Goal: Transaction & Acquisition: Purchase product/service

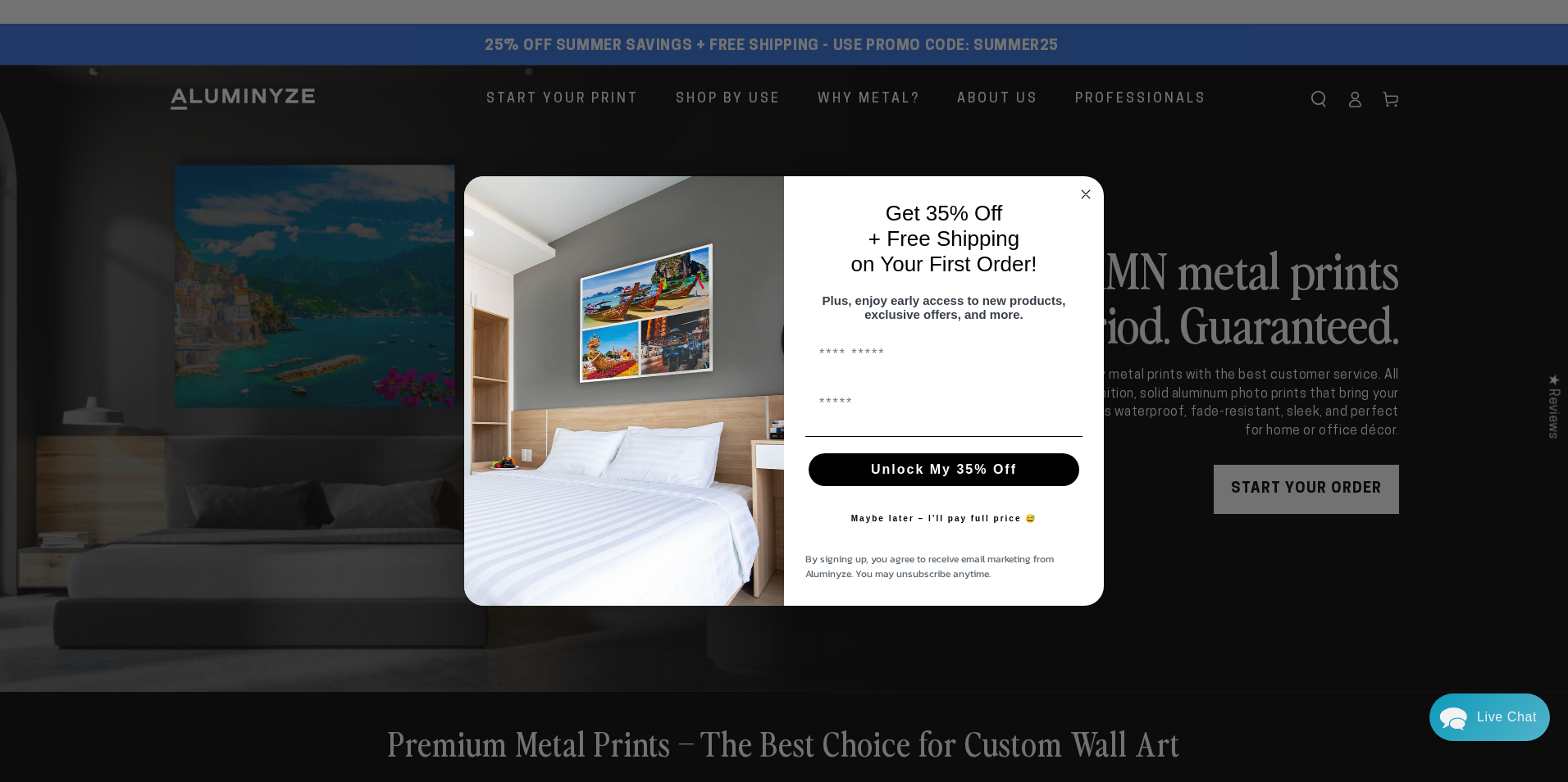
click at [1085, 190] on icon "Close dialog" at bounding box center [1086, 194] width 8 height 8
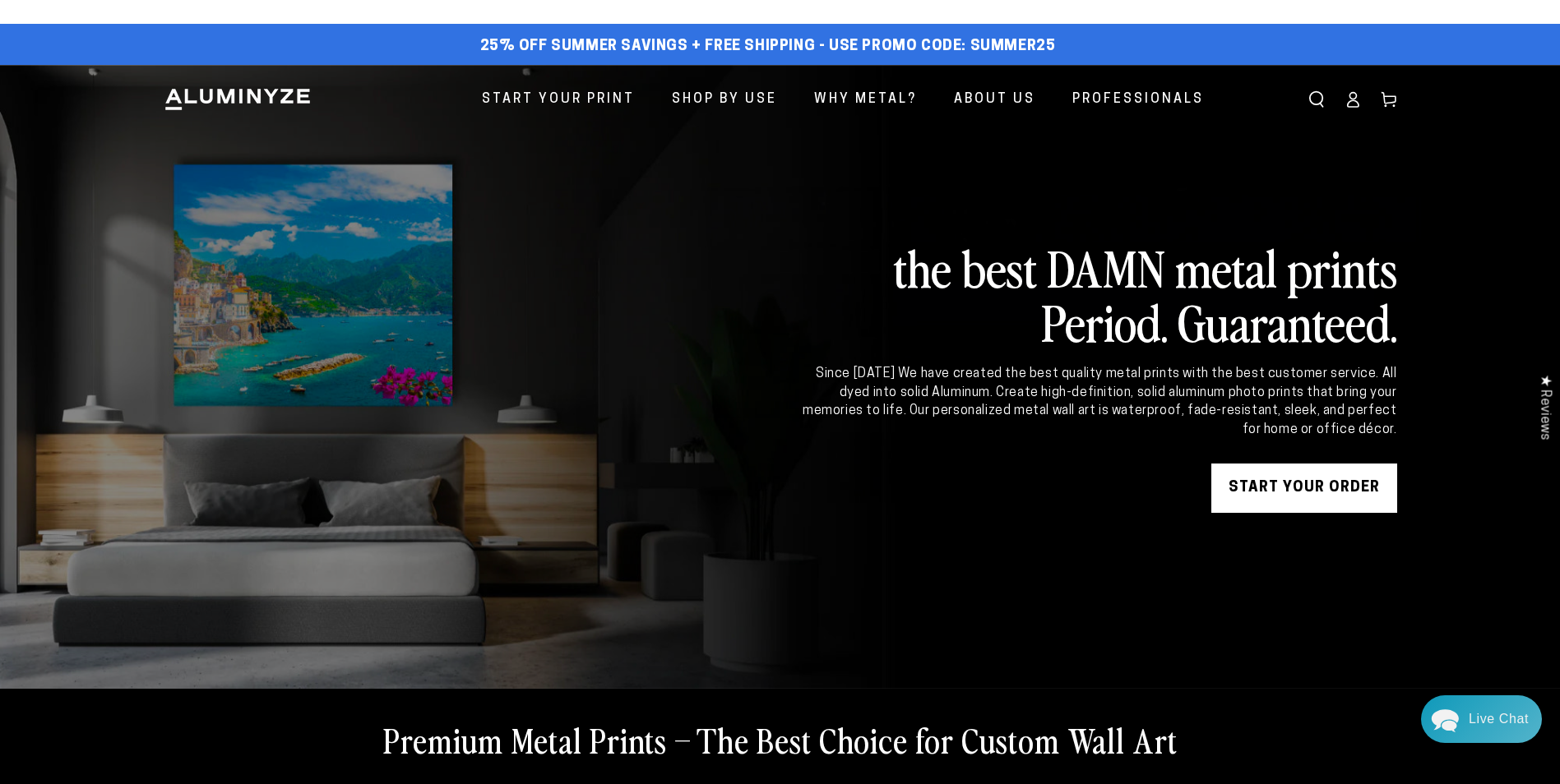
click at [1281, 482] on link "START YOUR Order" at bounding box center [1304, 488] width 186 height 49
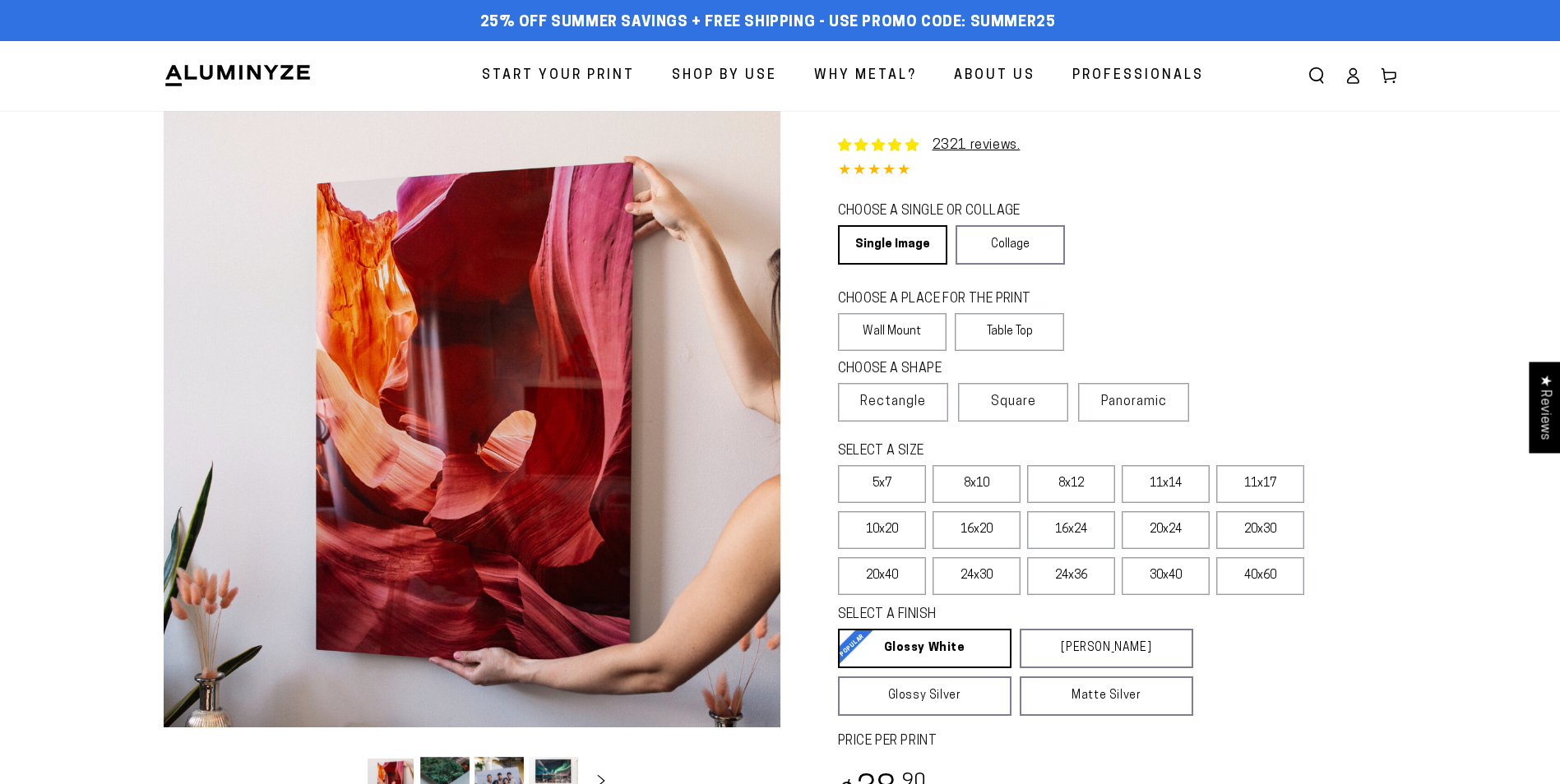
select select "**********"
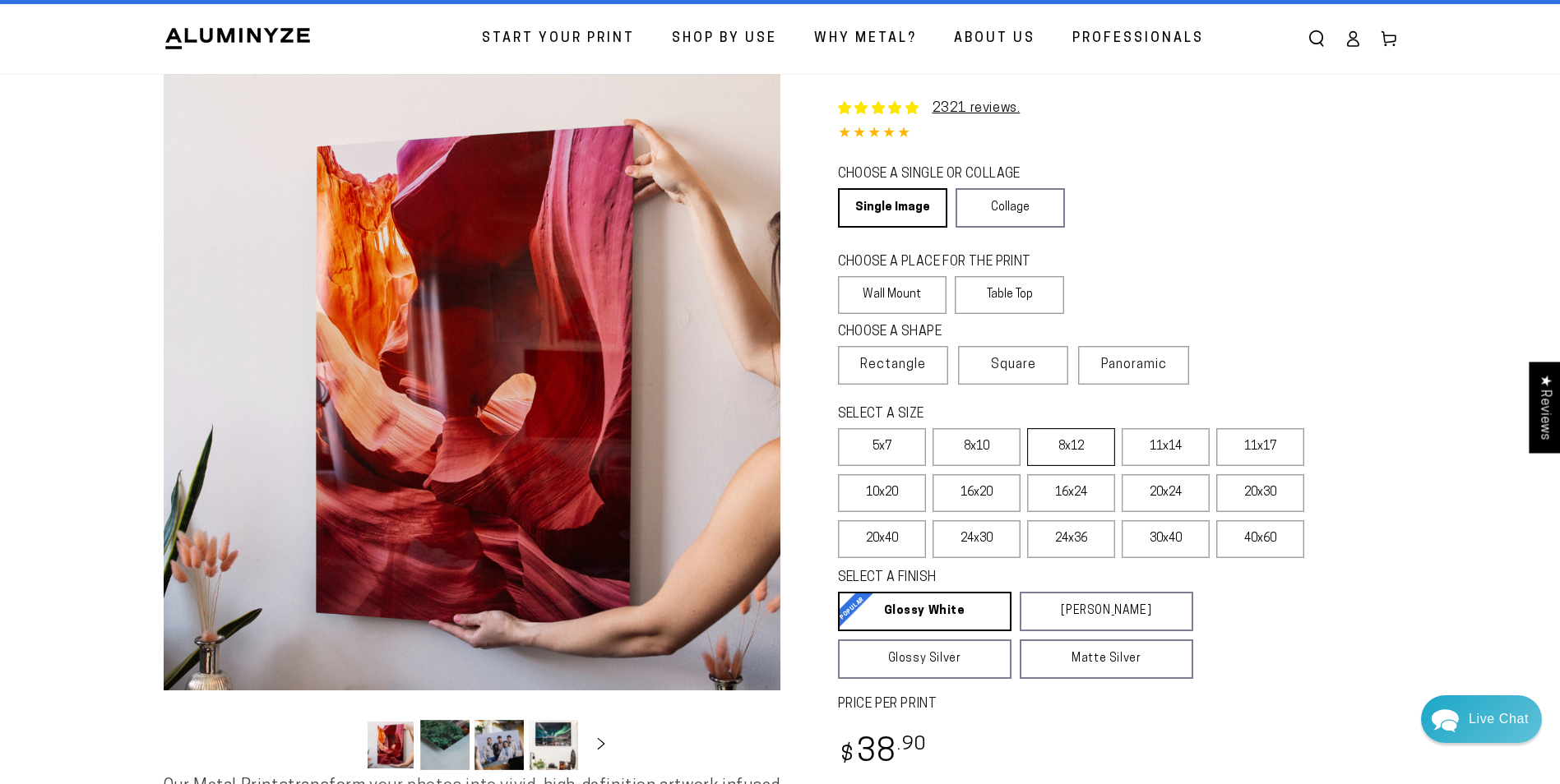
scroll to position [55, 0]
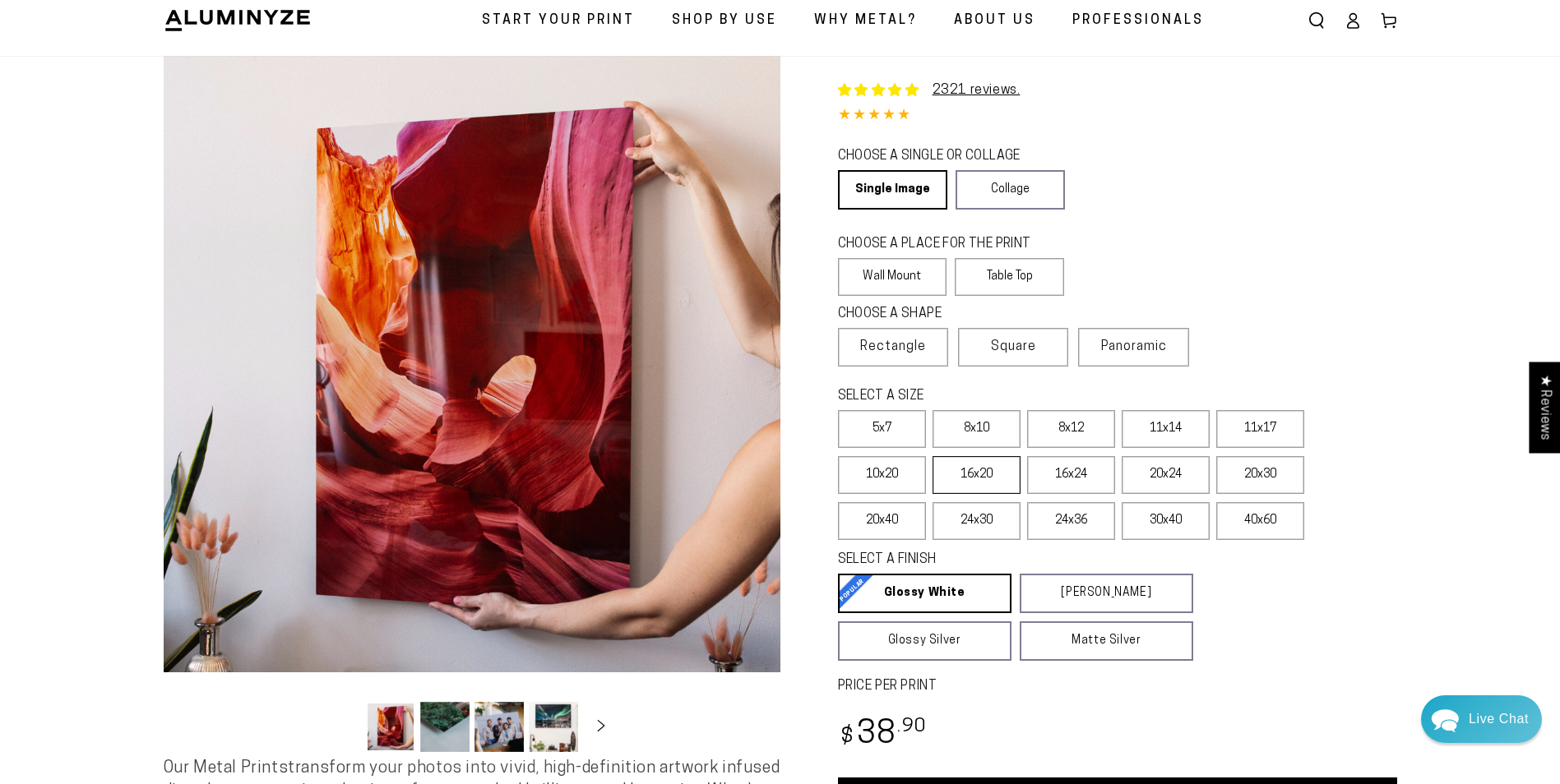
click at [975, 469] on label "16x20" at bounding box center [975, 474] width 88 height 38
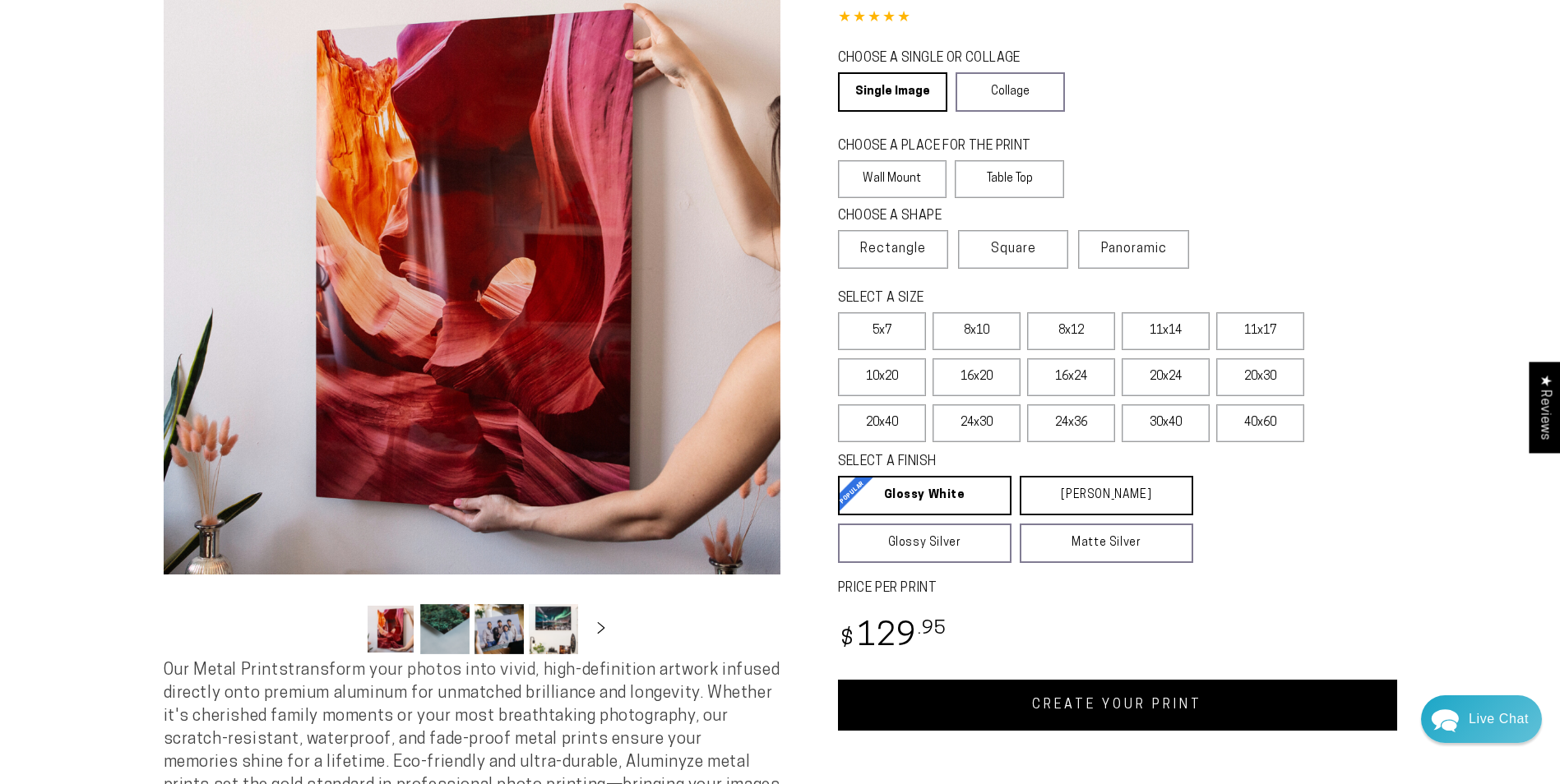
scroll to position [164, 0]
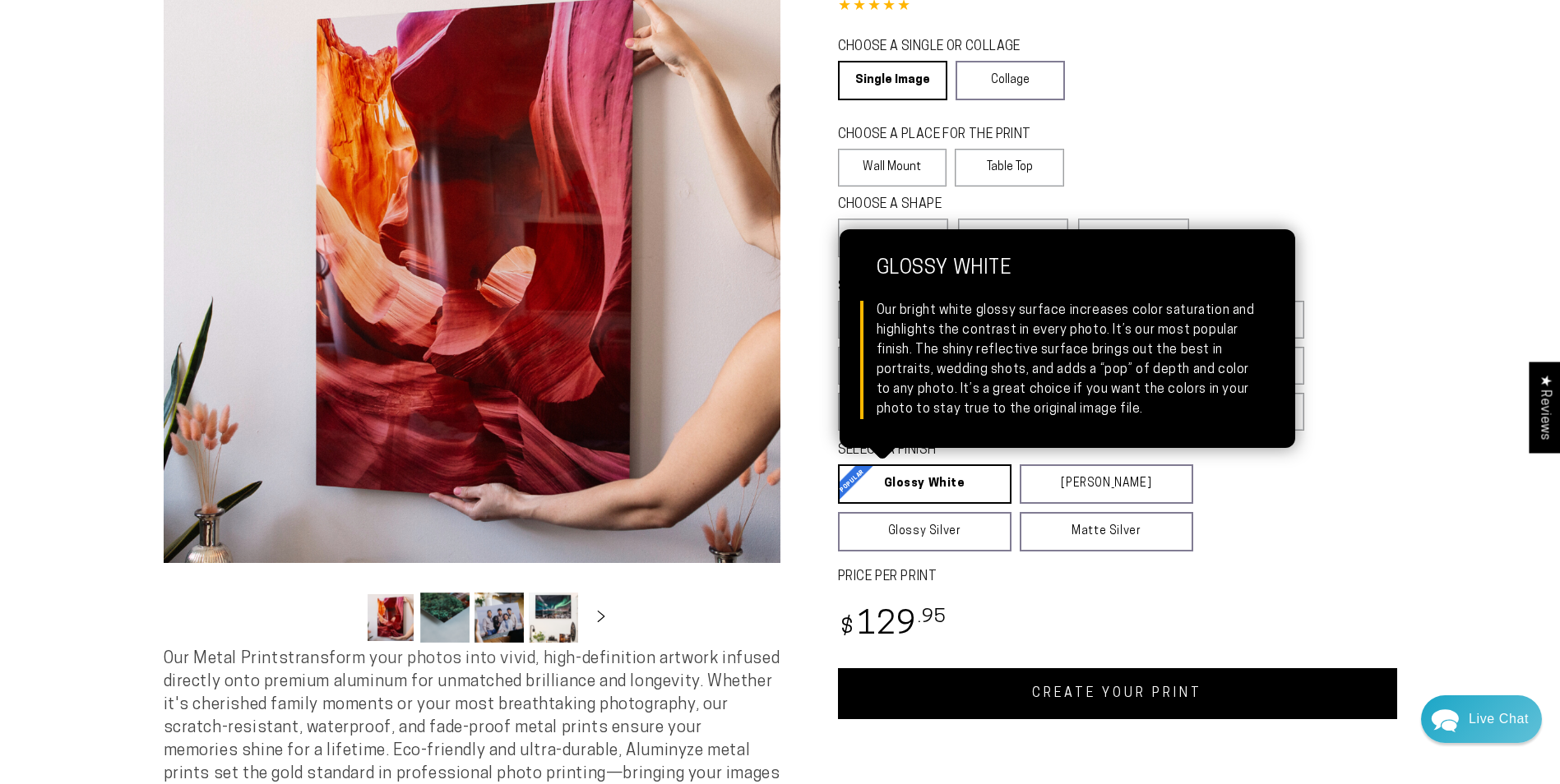
click at [924, 481] on link "Glossy White Glossy White Our bright white glossy surface increases color satur…" at bounding box center [924, 483] width 174 height 39
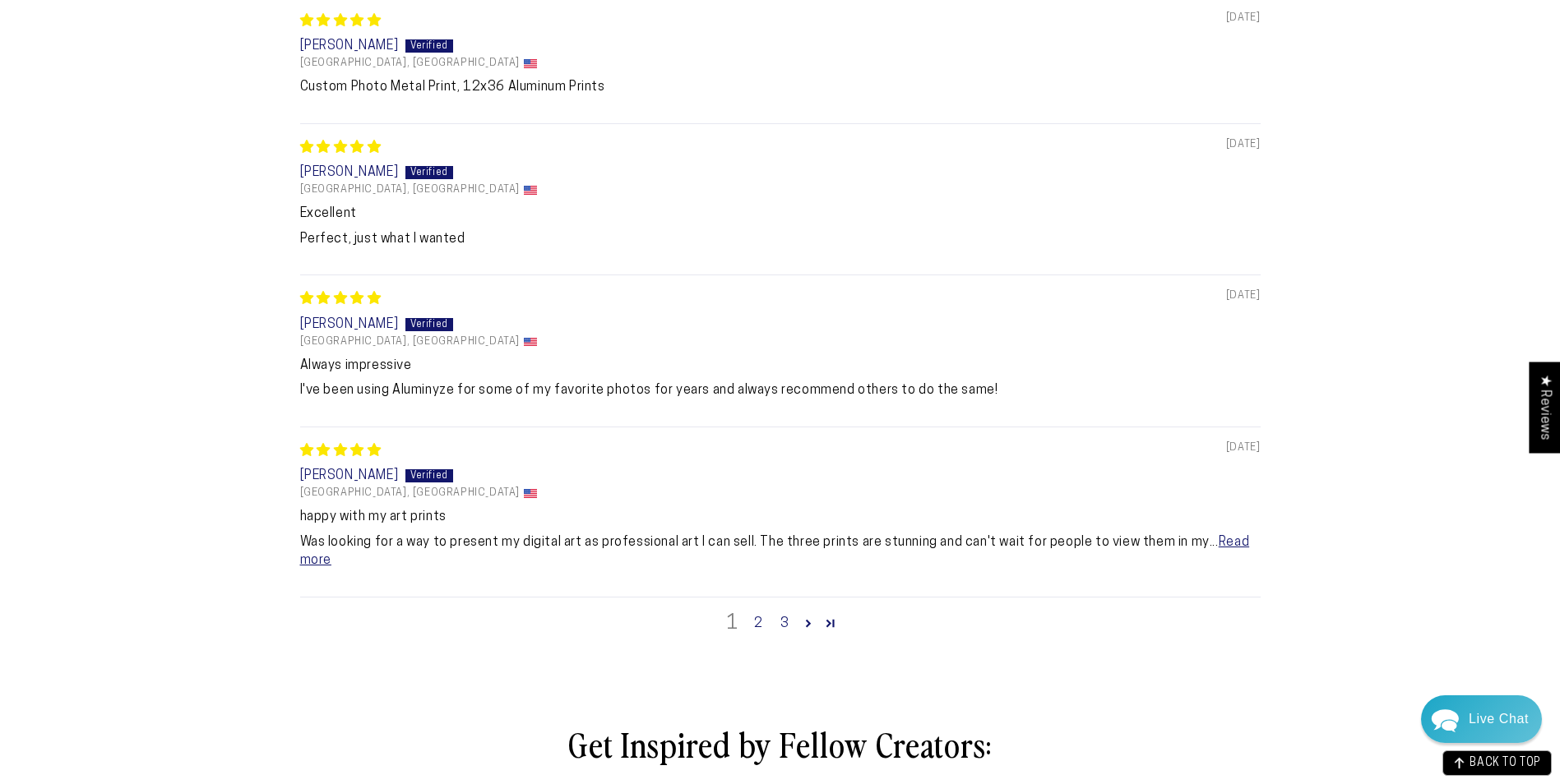
scroll to position [1699, 0]
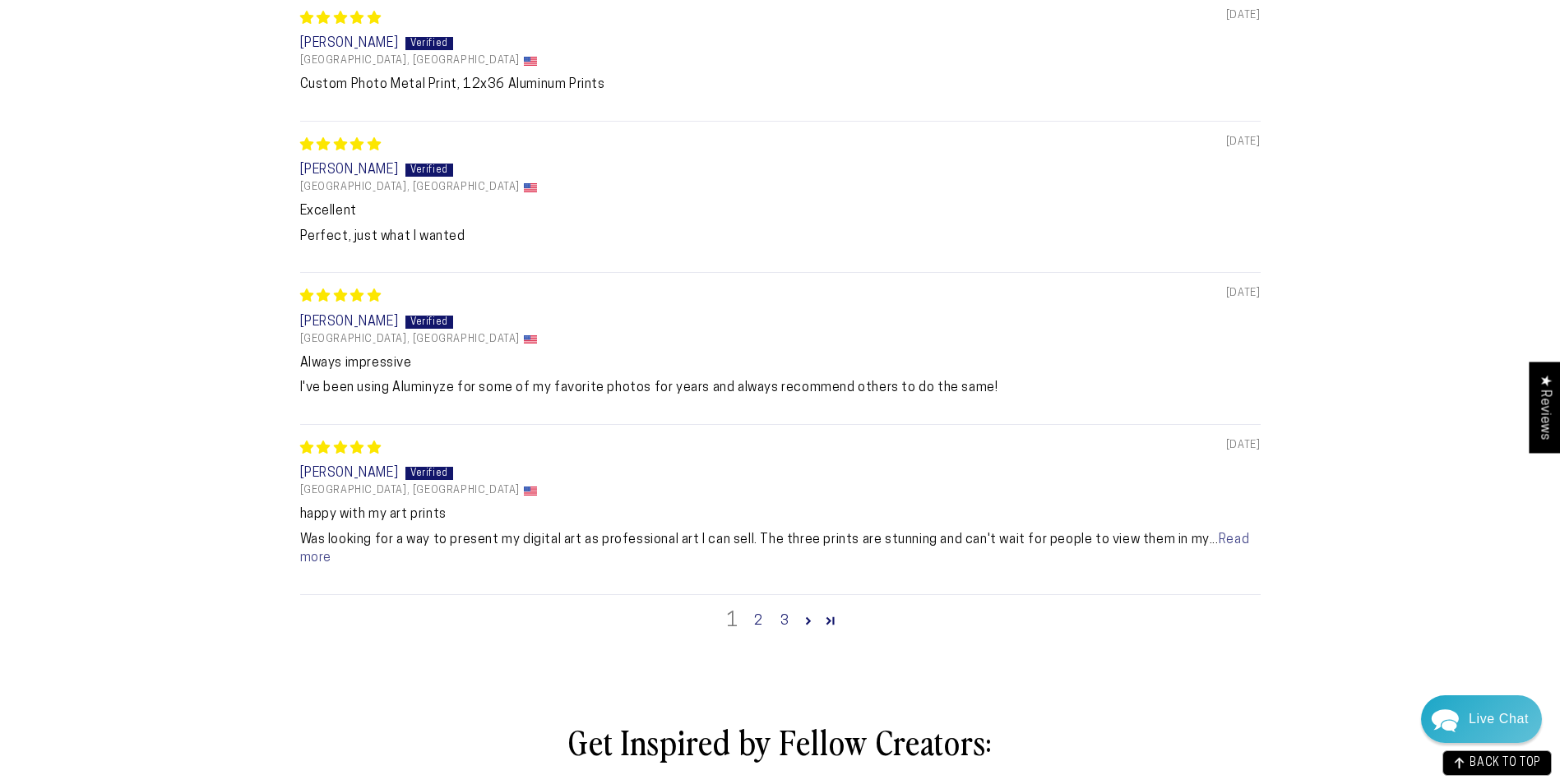
click at [1242, 544] on link "Read more" at bounding box center [774, 549] width 950 height 31
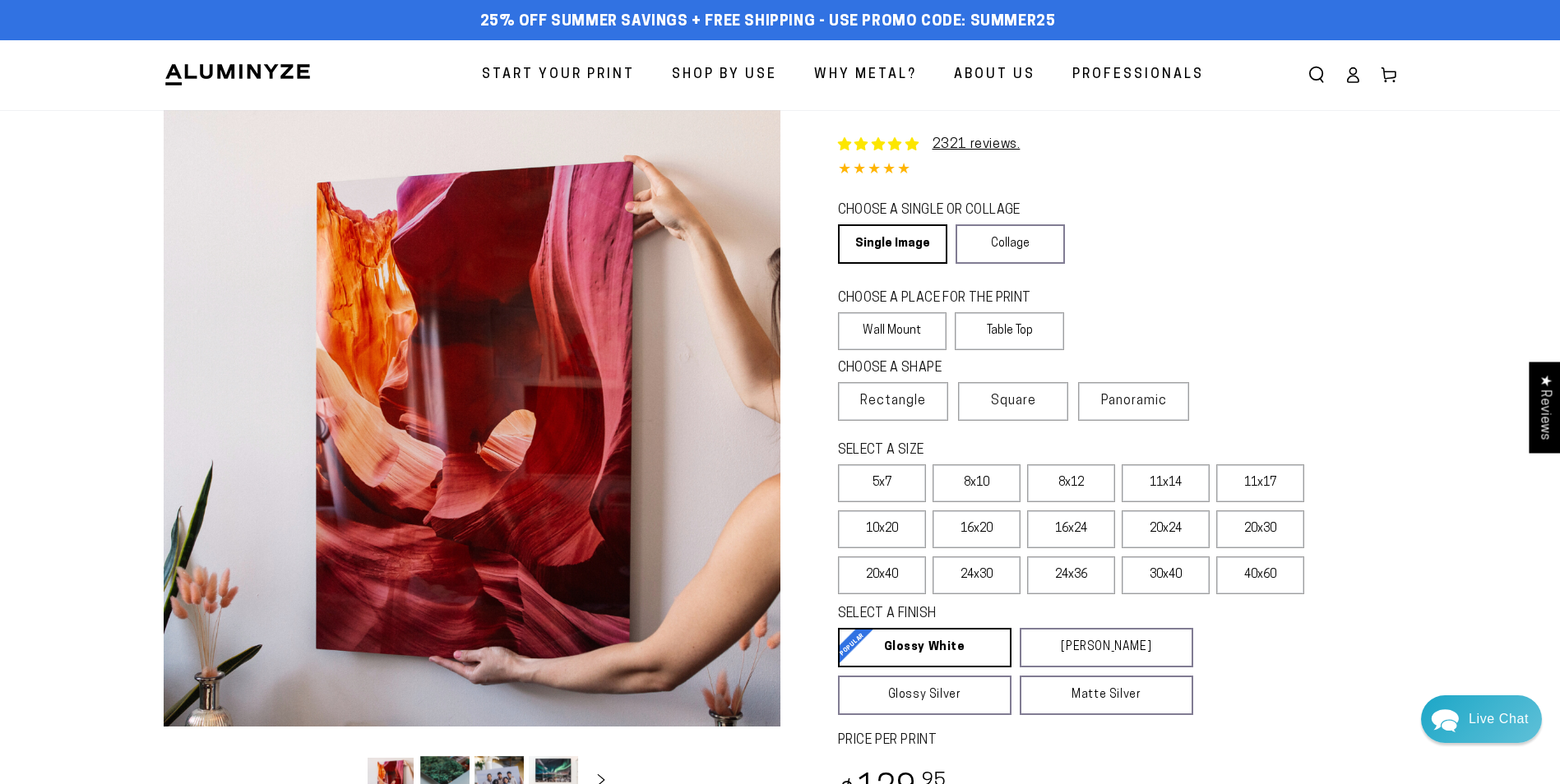
scroll to position [0, 0]
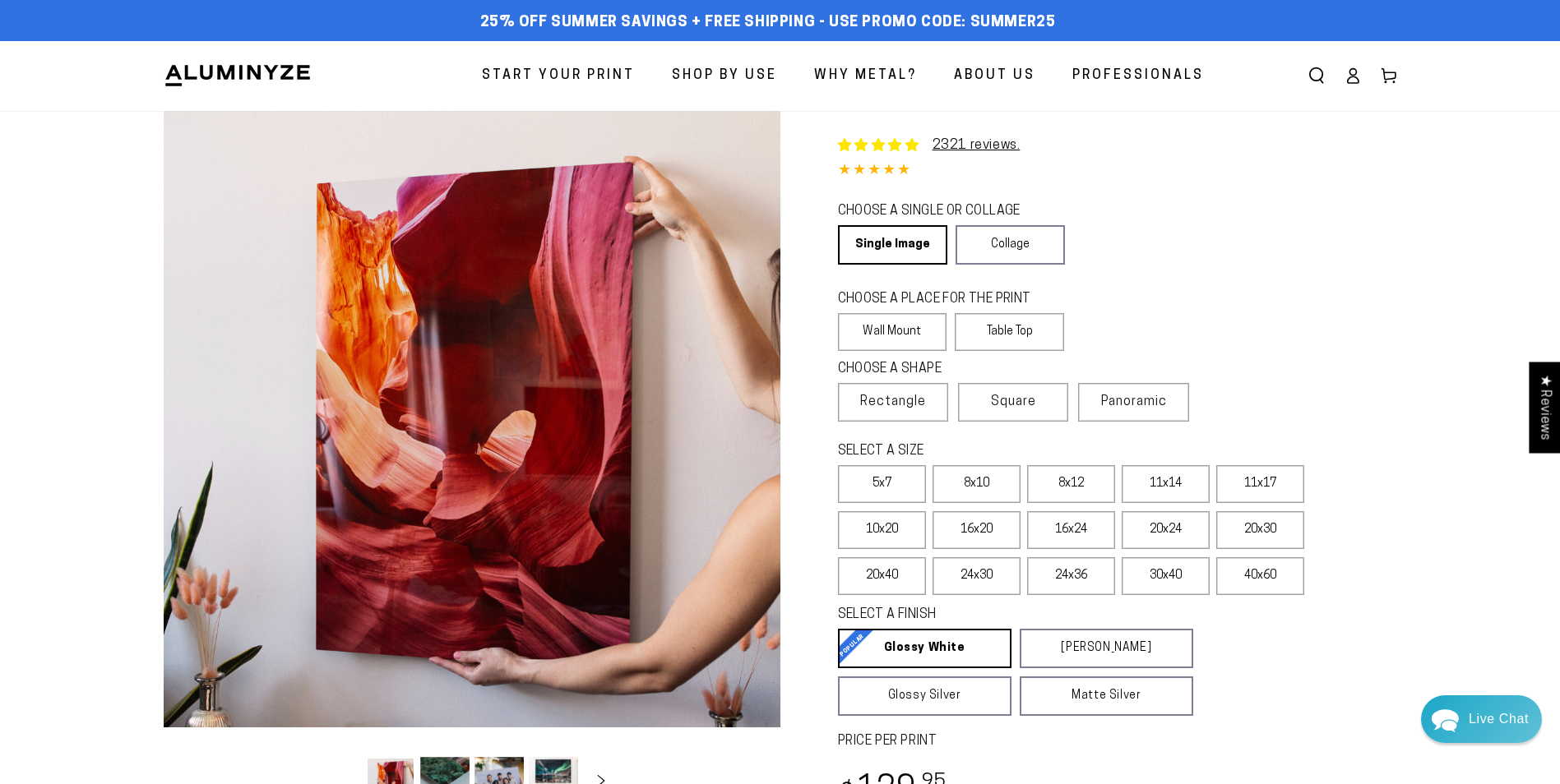
click at [1355, 78] on icon at bounding box center [1352, 81] width 11 height 7
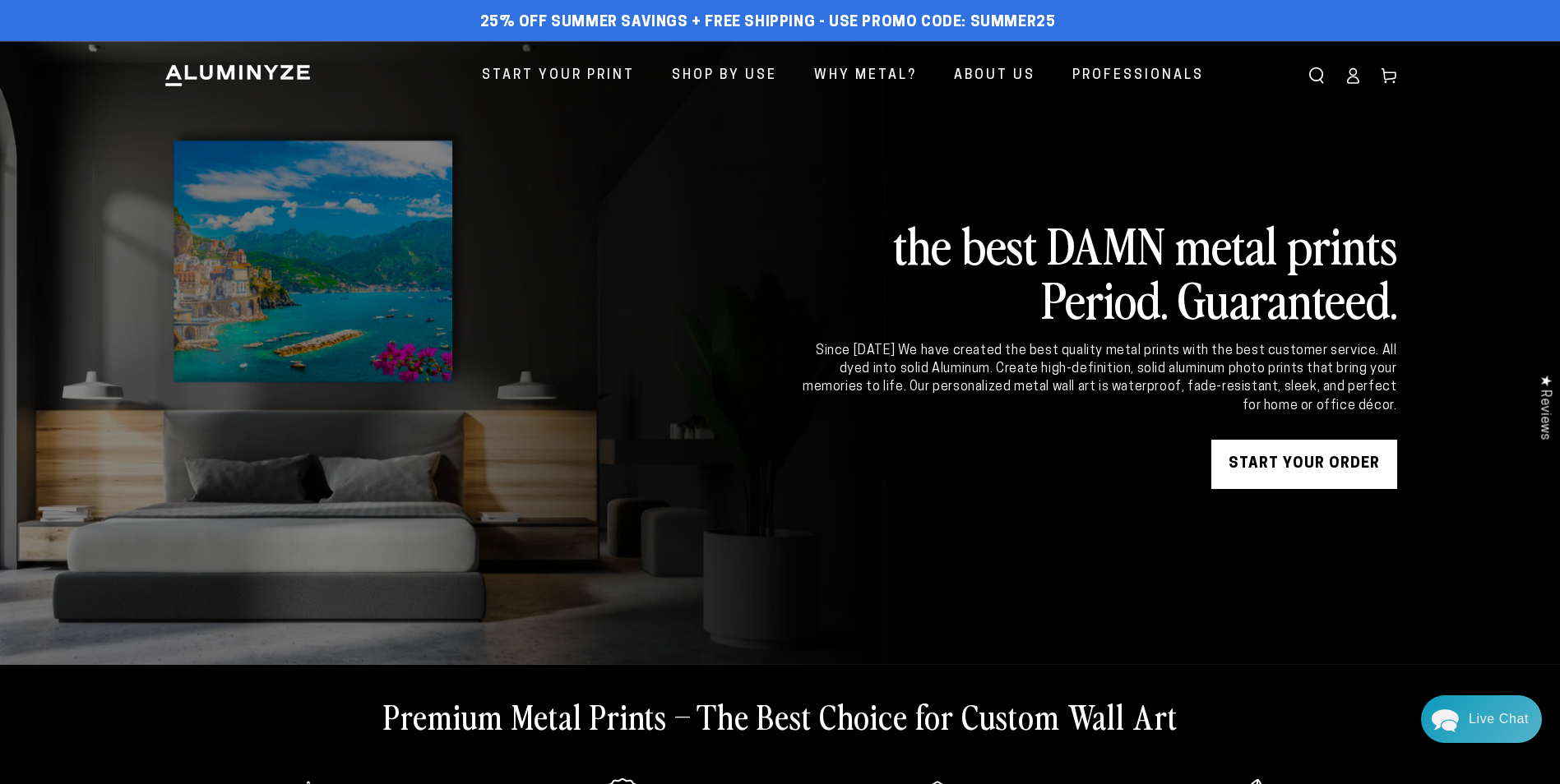
click at [1289, 464] on link "START YOUR Order" at bounding box center [1304, 464] width 186 height 49
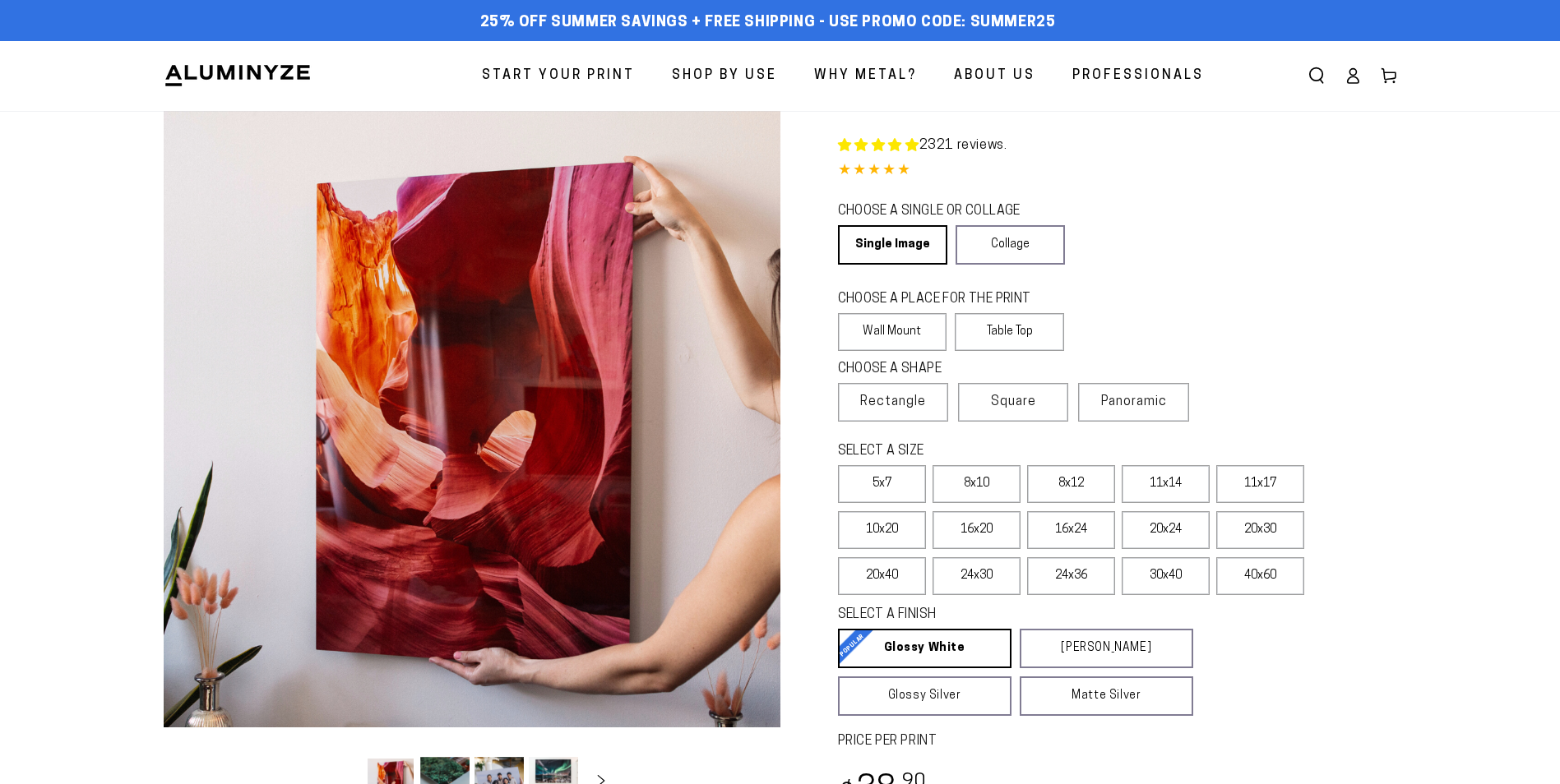
select select "**********"
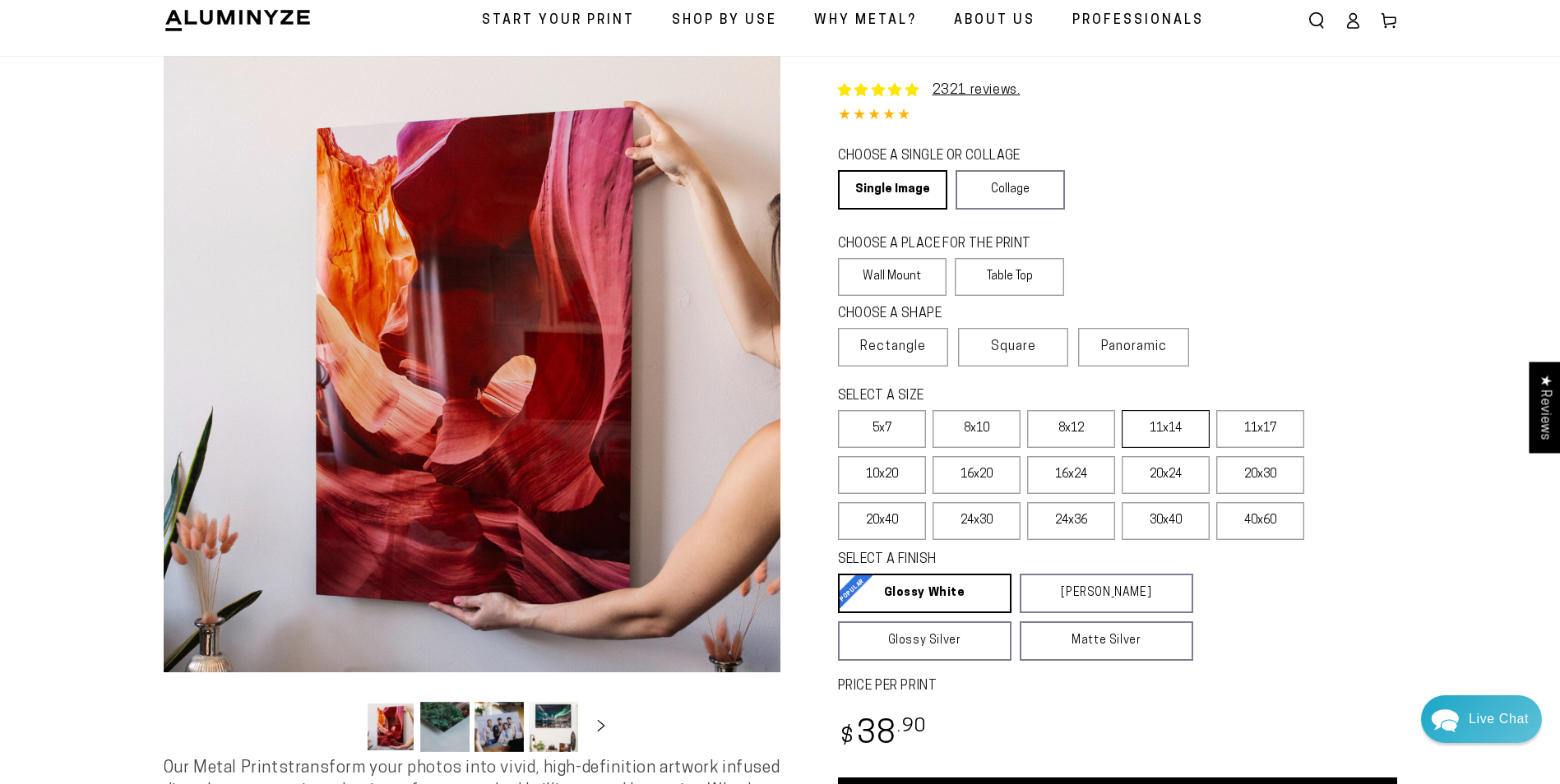
click at [1167, 427] on label "11x14" at bounding box center [1165, 428] width 88 height 38
click at [1066, 424] on label "8x12" at bounding box center [1071, 428] width 88 height 38
click at [975, 426] on label "8x10" at bounding box center [975, 428] width 88 height 38
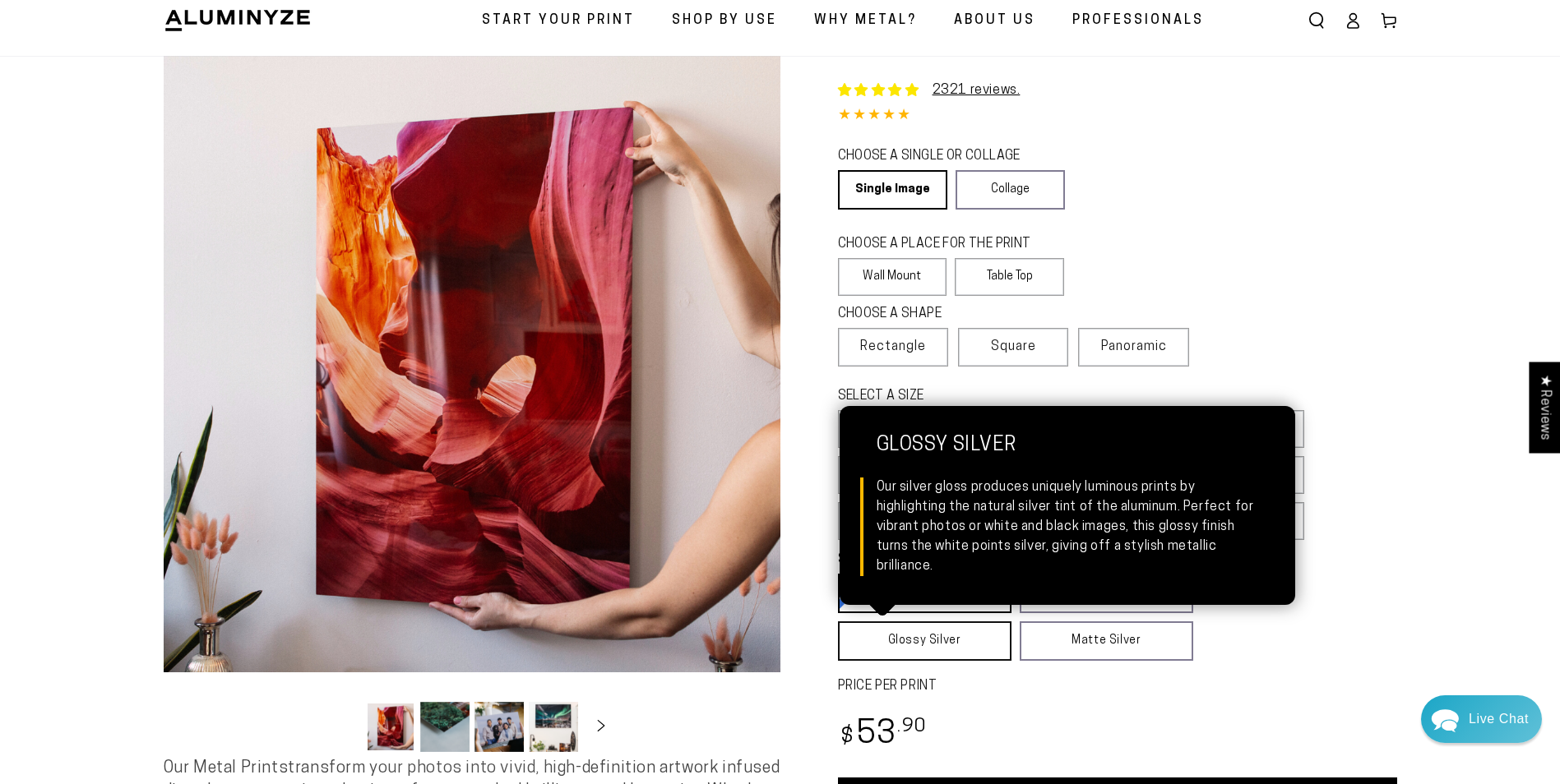
click at [913, 640] on link "Glossy Silver Glossy Silver Our silver gloss produces uniquely luminous prints …" at bounding box center [924, 640] width 174 height 39
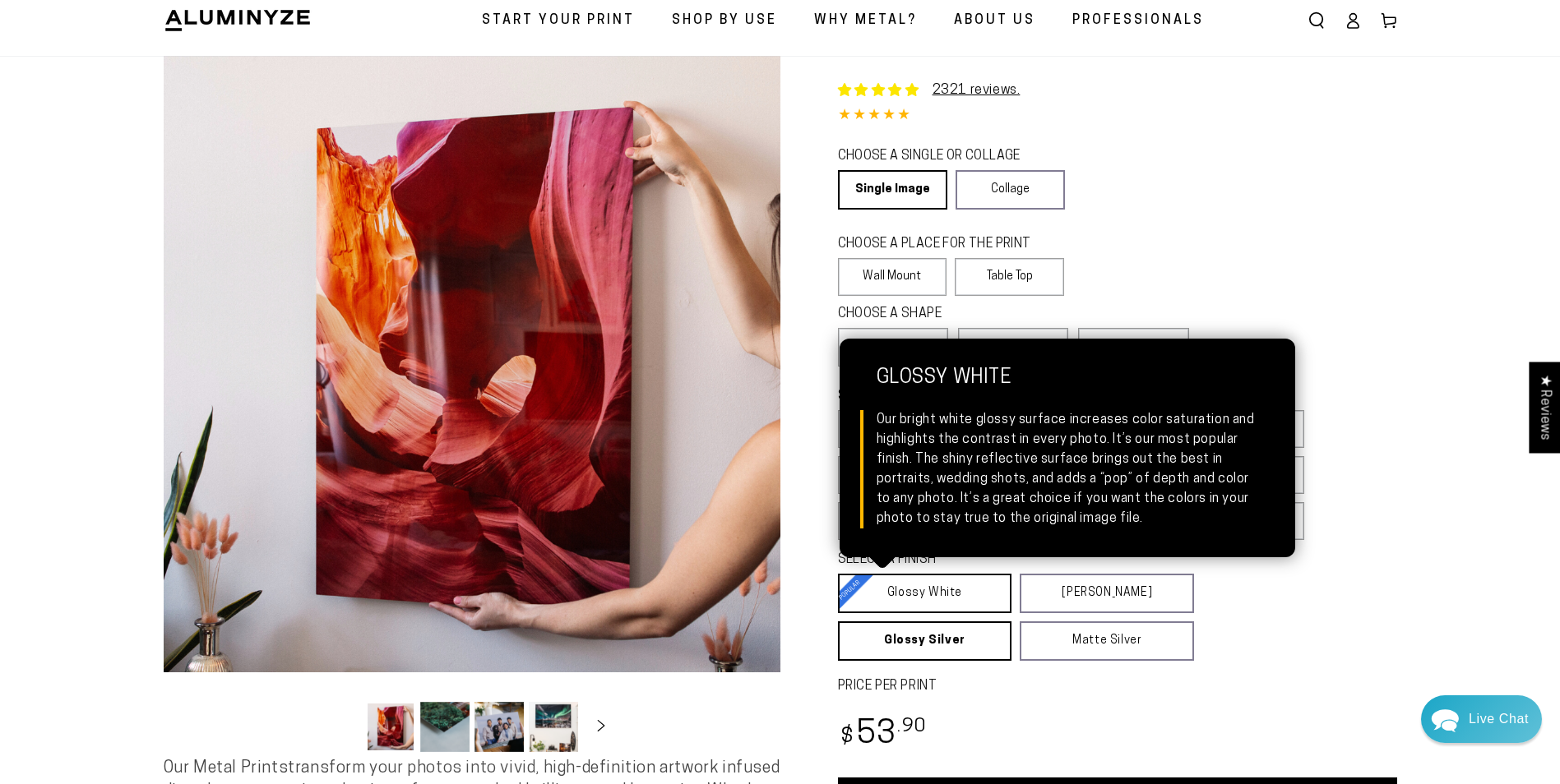
click at [922, 589] on link "Glossy White Glossy White Our bright white glossy surface increases color satur…" at bounding box center [924, 593] width 175 height 39
